Goal: Transaction & Acquisition: Book appointment/travel/reservation

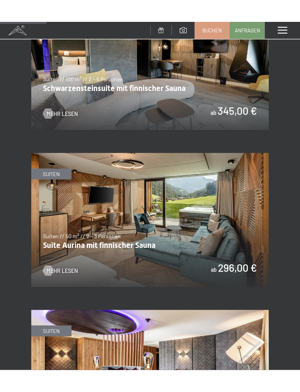
scroll to position [438, 0]
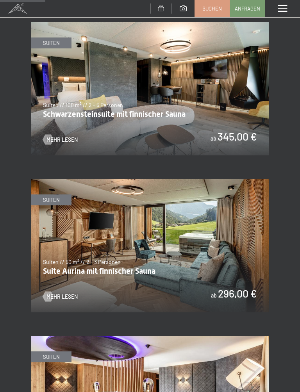
click at [214, 10] on span "Buchen" at bounding box center [212, 8] width 20 height 7
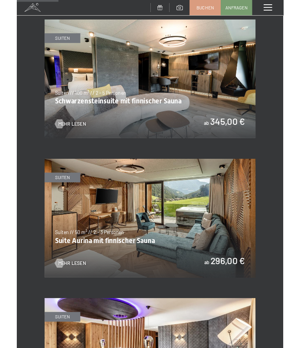
scroll to position [0, 0]
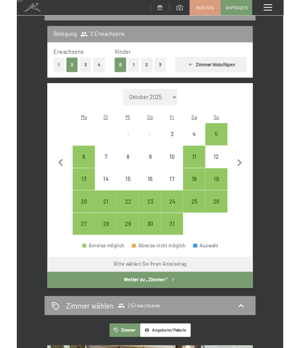
scroll to position [89, 0]
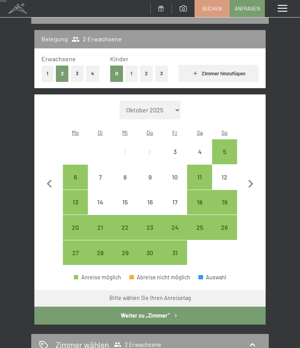
click at [255, 181] on icon "button" at bounding box center [251, 184] width 16 height 16
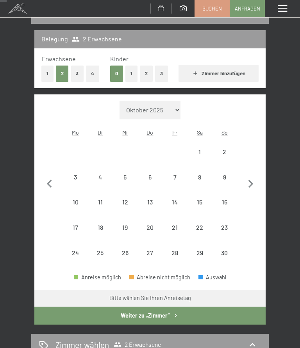
select select "[DATE]"
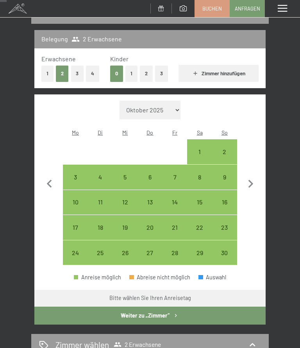
click at [54, 179] on icon "button" at bounding box center [49, 184] width 16 height 16
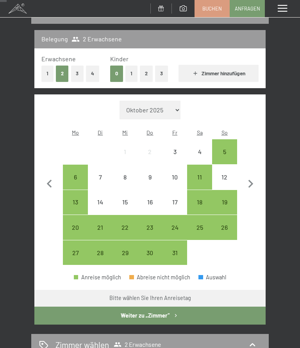
click at [225, 199] on div "19" at bounding box center [224, 210] width 23 height 23
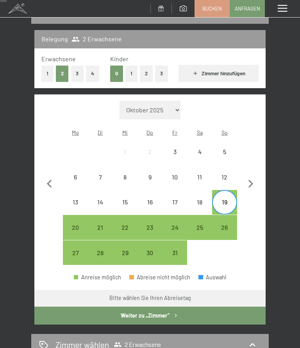
click at [180, 225] on div "24" at bounding box center [174, 236] width 23 height 23
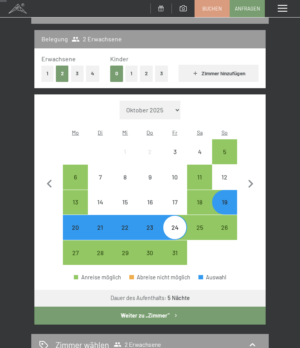
click at [158, 309] on button "Weiter zu „Zimmer“" at bounding box center [149, 316] width 231 height 18
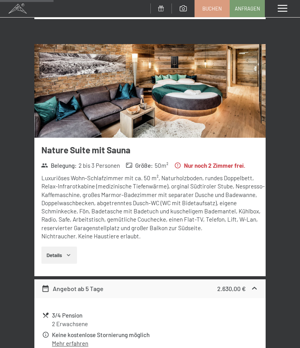
scroll to position [0, 0]
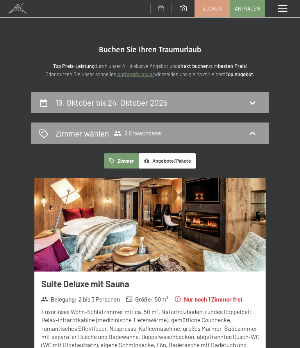
click at [253, 109] on div "19. Oktober bis 24. Oktober 2025" at bounding box center [149, 102] width 237 height 21
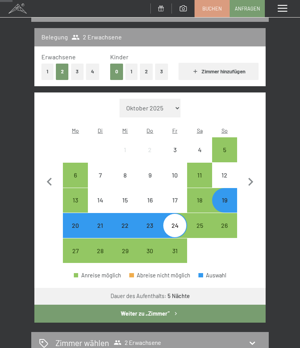
click at [222, 197] on div "19" at bounding box center [224, 208] width 23 height 23
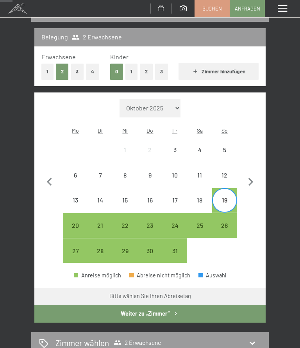
click at [149, 223] on div "23" at bounding box center [149, 234] width 23 height 23
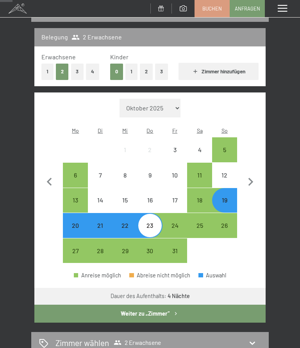
click at [182, 305] on button "Weiter zu „Zimmer“" at bounding box center [149, 314] width 231 height 18
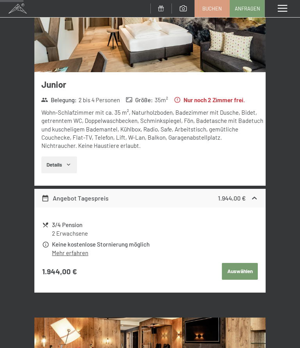
scroll to position [0, 0]
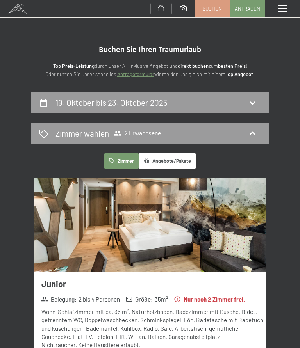
click at [253, 107] on icon at bounding box center [252, 102] width 9 height 9
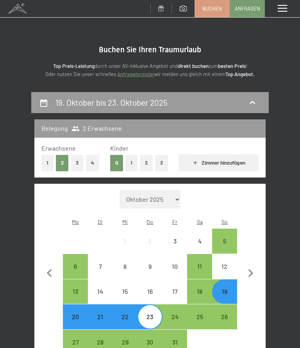
scroll to position [91, 0]
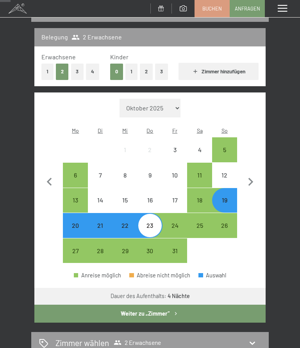
click at [230, 197] on div "19" at bounding box center [224, 208] width 23 height 23
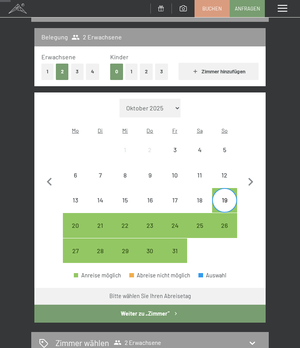
click at [175, 223] on div "24" at bounding box center [174, 234] width 23 height 23
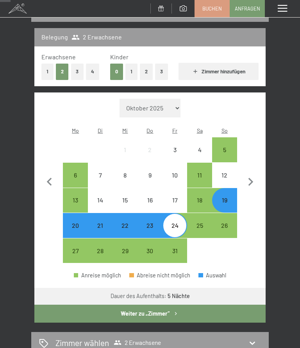
click at [173, 311] on icon "button" at bounding box center [176, 314] width 7 height 7
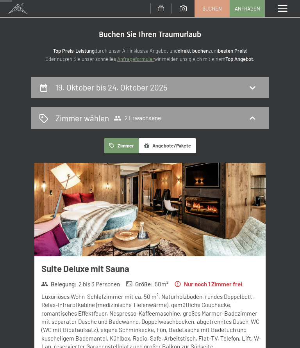
scroll to position [0, 0]
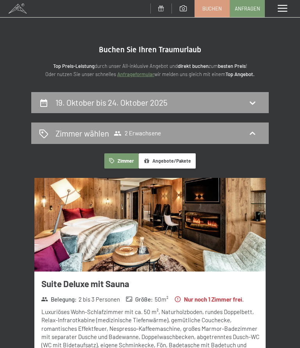
click at [250, 104] on icon at bounding box center [252, 102] width 9 height 9
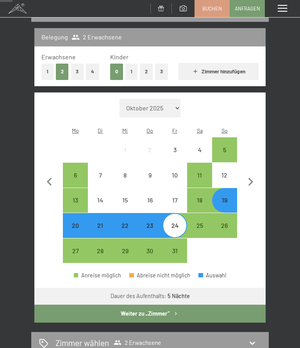
click at [229, 197] on div "19" at bounding box center [224, 208] width 23 height 23
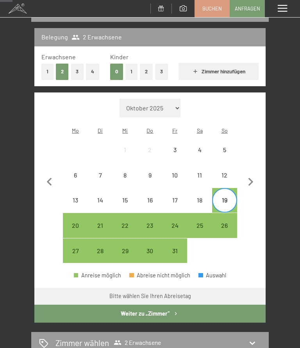
click at [151, 223] on div "23" at bounding box center [149, 234] width 23 height 23
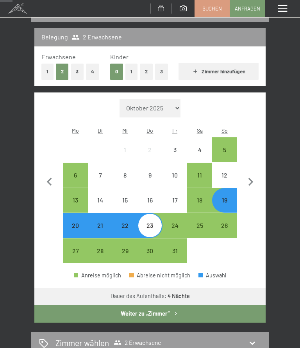
click at [161, 305] on button "Weiter zu „Zimmer“" at bounding box center [149, 314] width 231 height 18
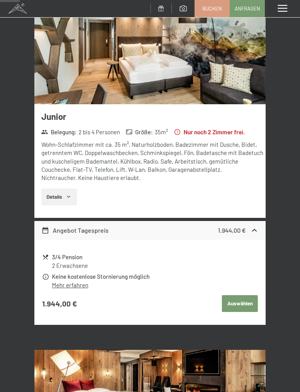
scroll to position [166, 0]
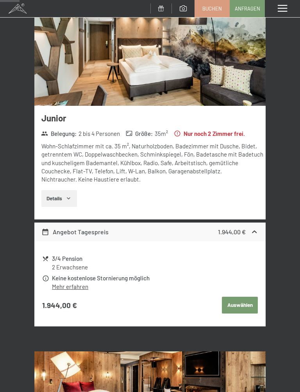
click at [240, 304] on button "Auswählen" at bounding box center [240, 305] width 36 height 17
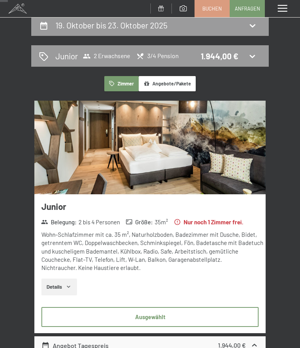
scroll to position [0, 0]
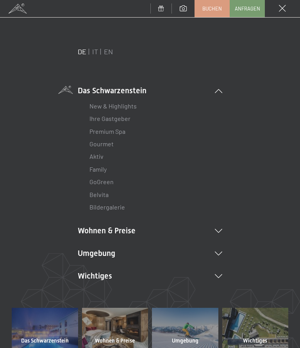
click at [125, 104] on link "New & Highlights" at bounding box center [112, 105] width 47 height 7
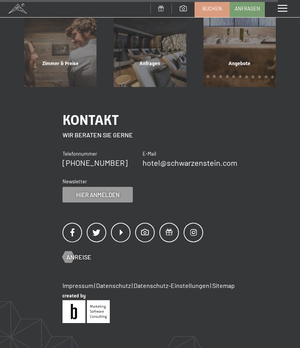
scroll to position [1800, 0]
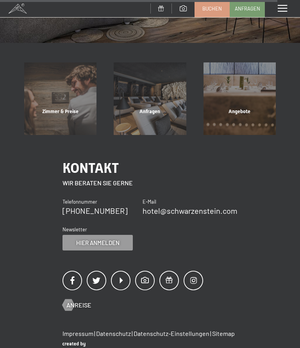
click at [245, 108] on div "Angebote" at bounding box center [239, 121] width 89 height 27
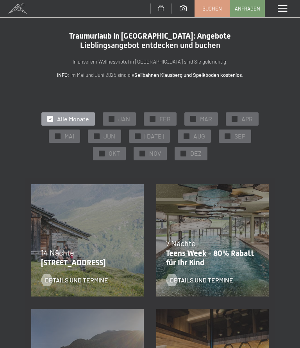
click at [284, 8] on span at bounding box center [282, 8] width 9 height 7
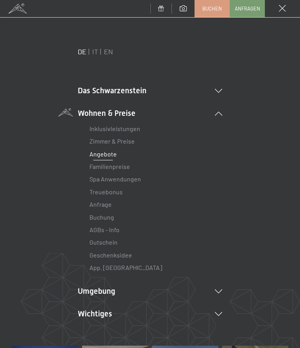
click at [109, 316] on li "Wichtiges Lage & Anreise Online bezahlen Webcam & Wetter Downloads" at bounding box center [150, 314] width 145 height 11
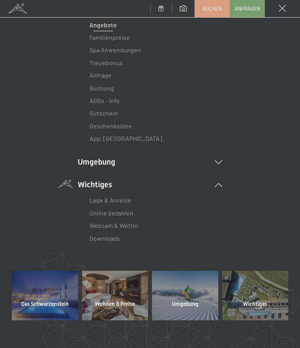
scroll to position [130, 0]
click at [216, 165] on li "Umgebung Das Ahrntal Ski & Winter Skifahren Skischule Wandern & Sommer Wandern …" at bounding box center [150, 161] width 145 height 11
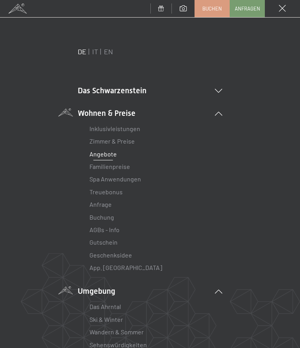
scroll to position [0, 0]
click at [213, 95] on li "Das Schwarzenstein New & Highlights Ihre Gastgeber Premium Spa Gourmet Aktiv Wo…" at bounding box center [150, 90] width 145 height 11
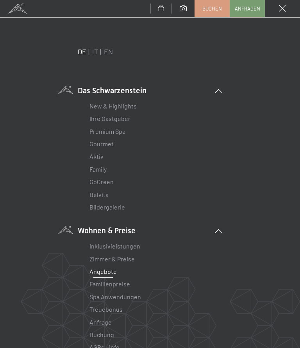
click at [127, 109] on link "New & Highlights" at bounding box center [112, 105] width 47 height 7
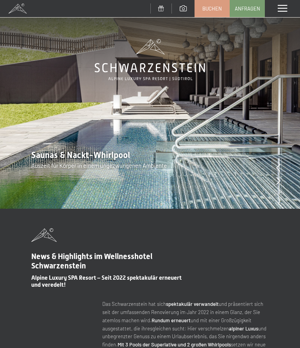
click at [22, 8] on span at bounding box center [17, 8] width 35 height 17
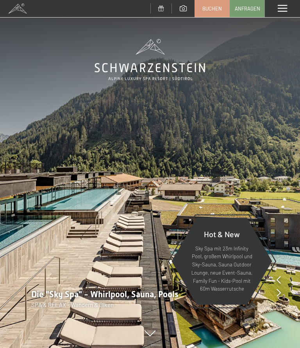
click at [285, 8] on span at bounding box center [282, 8] width 9 height 7
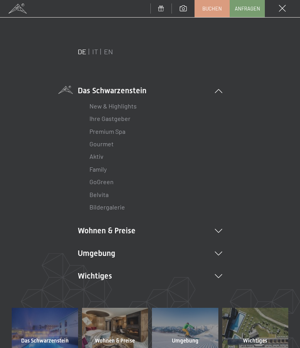
click at [132, 104] on link "New & Highlights" at bounding box center [112, 105] width 47 height 7
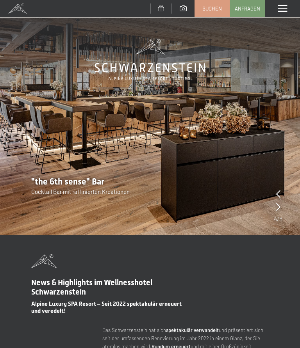
click at [285, 10] on span at bounding box center [282, 8] width 9 height 7
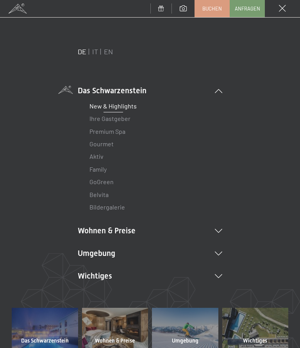
click at [125, 109] on link "New & Highlights" at bounding box center [112, 105] width 47 height 7
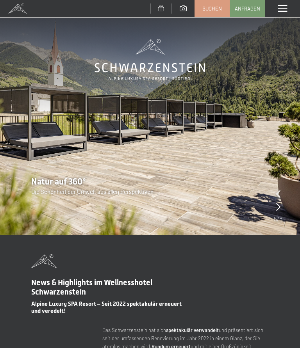
click at [282, 11] on span at bounding box center [282, 8] width 9 height 7
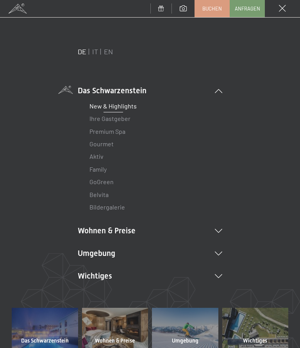
click at [118, 120] on link "Ihre Gastgeber" at bounding box center [109, 118] width 41 height 7
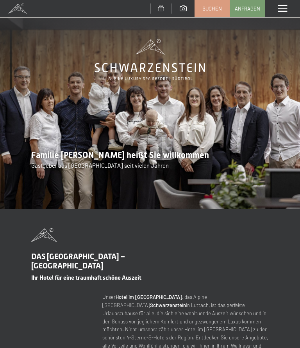
click at [285, 11] on span at bounding box center [282, 8] width 9 height 7
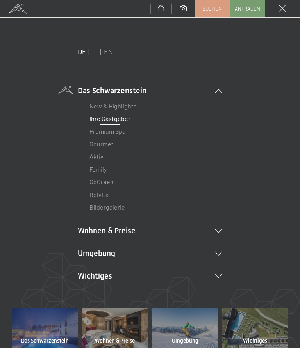
click at [99, 157] on link "Aktiv" at bounding box center [96, 156] width 14 height 7
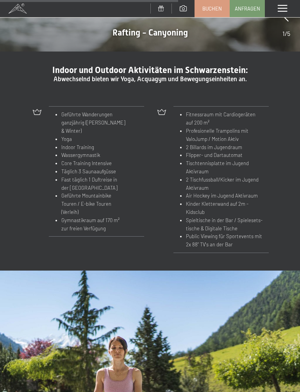
scroll to position [929, 0]
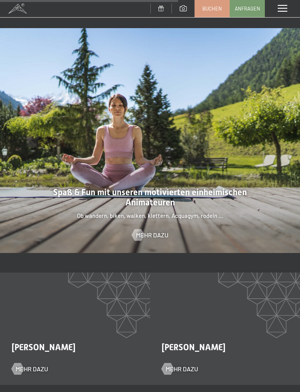
click at [154, 231] on span "Mehr dazu" at bounding box center [152, 235] width 32 height 9
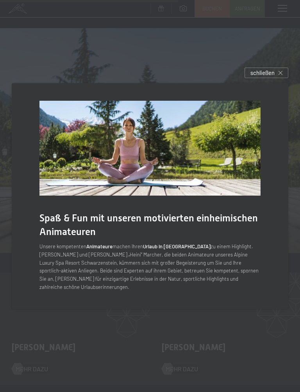
click at [274, 76] on span "schließen" at bounding box center [262, 73] width 24 height 8
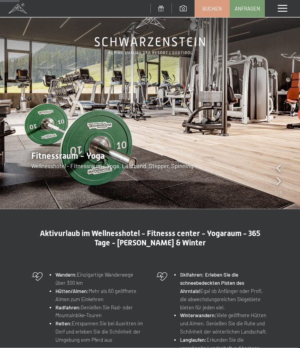
scroll to position [0, 0]
